Goal: Information Seeking & Learning: Learn about a topic

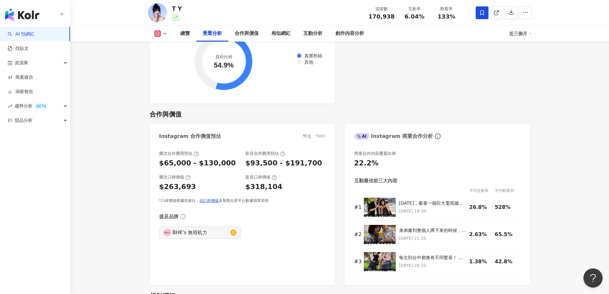
scroll to position [799, 0]
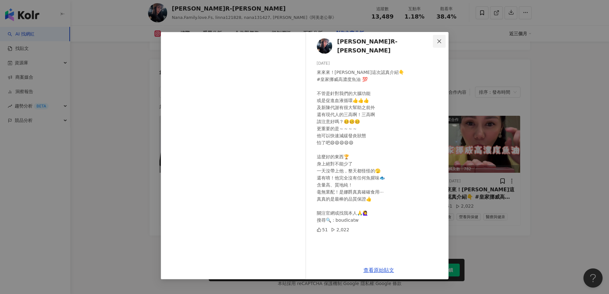
scroll to position [1952, 0]
click at [440, 40] on icon "close" at bounding box center [439, 41] width 4 height 4
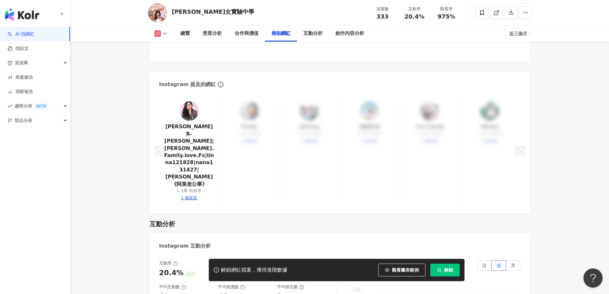
scroll to position [1150, 0]
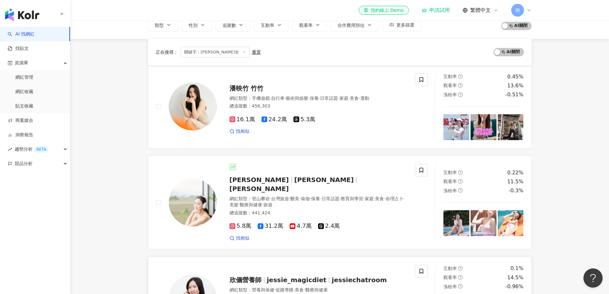
scroll to position [96, 0]
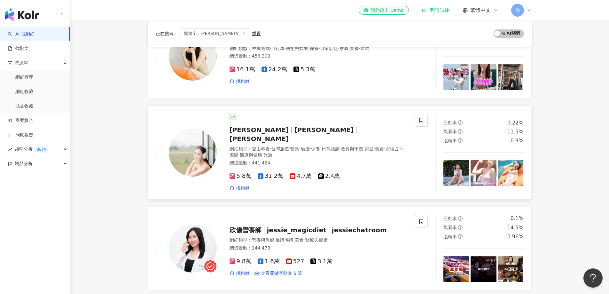
click at [234, 128] on span "[PERSON_NAME]" at bounding box center [258, 130] width 59 height 8
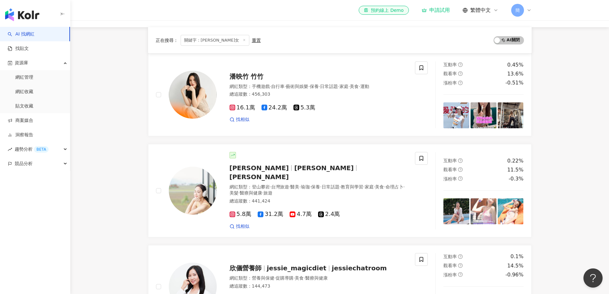
scroll to position [0, 0]
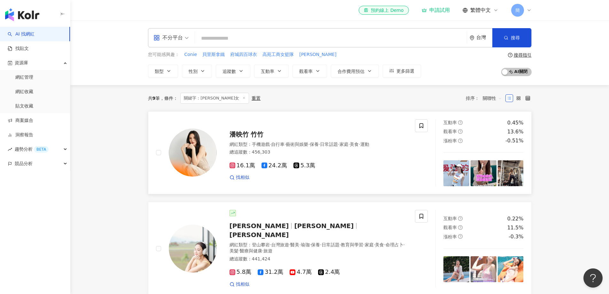
click at [241, 137] on span "潘映竹 竹竹" at bounding box center [246, 134] width 34 height 8
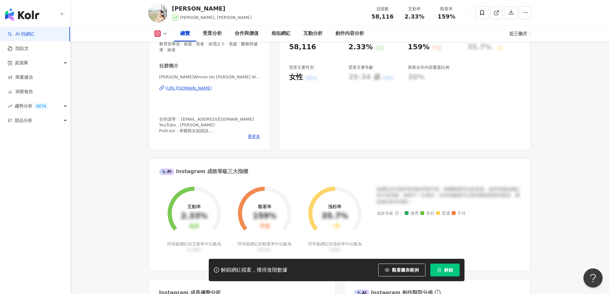
click at [189, 88] on div "https://www.instagram.com/winnie0104/" at bounding box center [188, 88] width 46 height 6
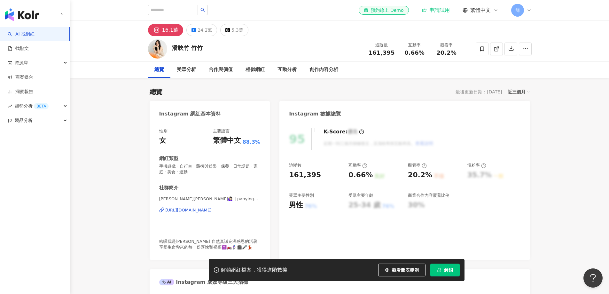
click at [191, 211] on div "https://www.instagram.com/panyingchu/" at bounding box center [188, 210] width 46 height 6
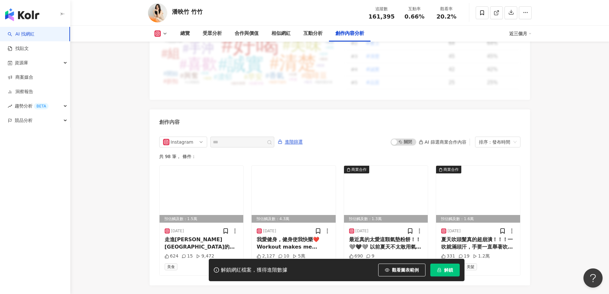
scroll to position [1944, 0]
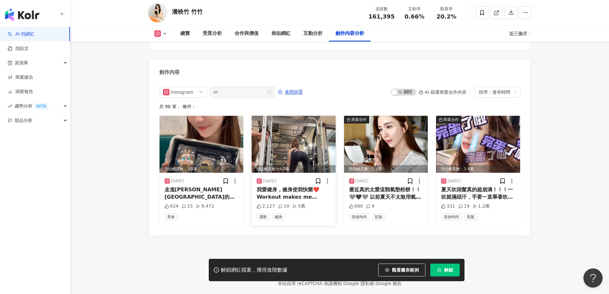
click at [311, 129] on img at bounding box center [293, 144] width 84 height 57
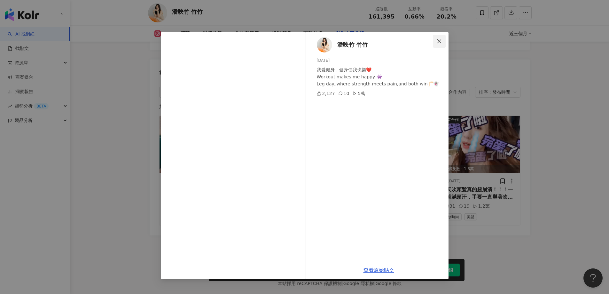
click at [436, 43] on icon "close" at bounding box center [438, 41] width 5 height 5
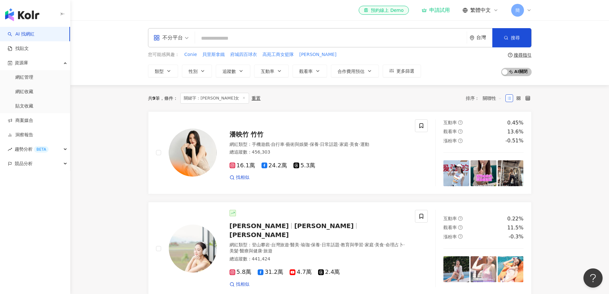
click at [225, 34] on input "search" at bounding box center [330, 38] width 266 height 12
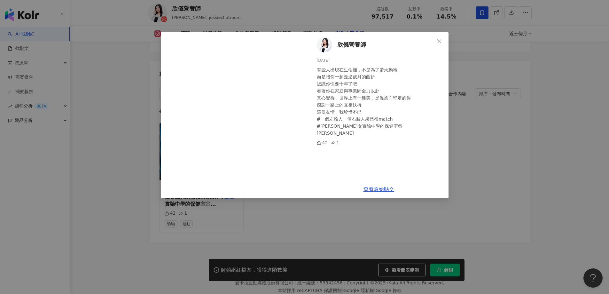
scroll to position [1966, 0]
click at [442, 41] on span "Close" at bounding box center [439, 41] width 13 height 5
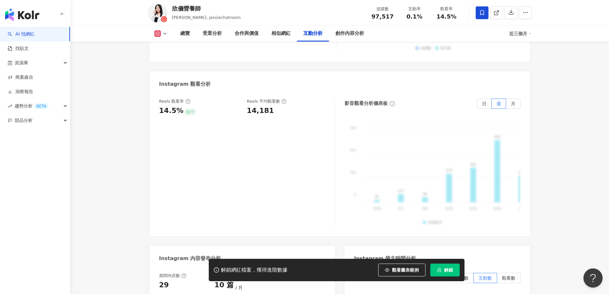
scroll to position [1423, 0]
